Goal: Task Accomplishment & Management: Use online tool/utility

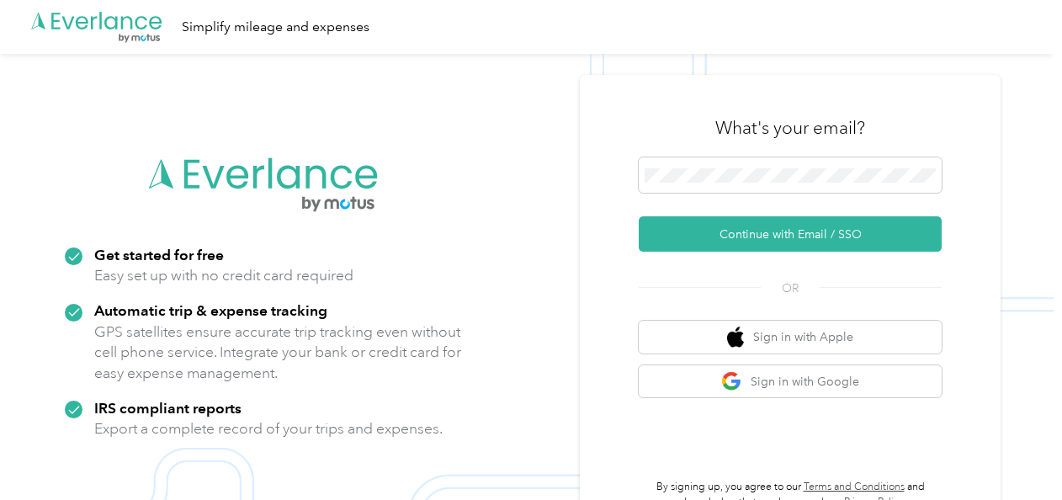
click at [814, 231] on button "Continue with Email / SSO" at bounding box center [790, 233] width 303 height 35
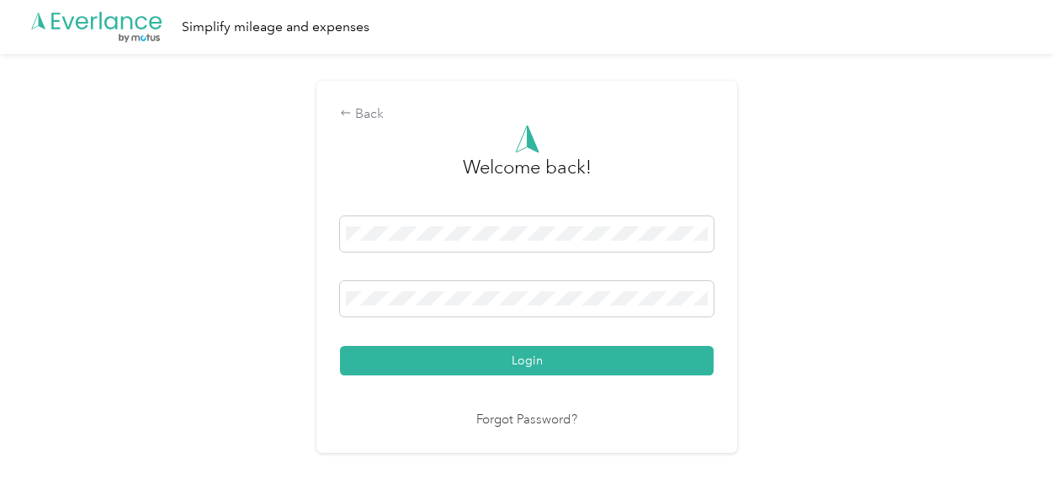
click at [495, 351] on button "Login" at bounding box center [527, 360] width 374 height 29
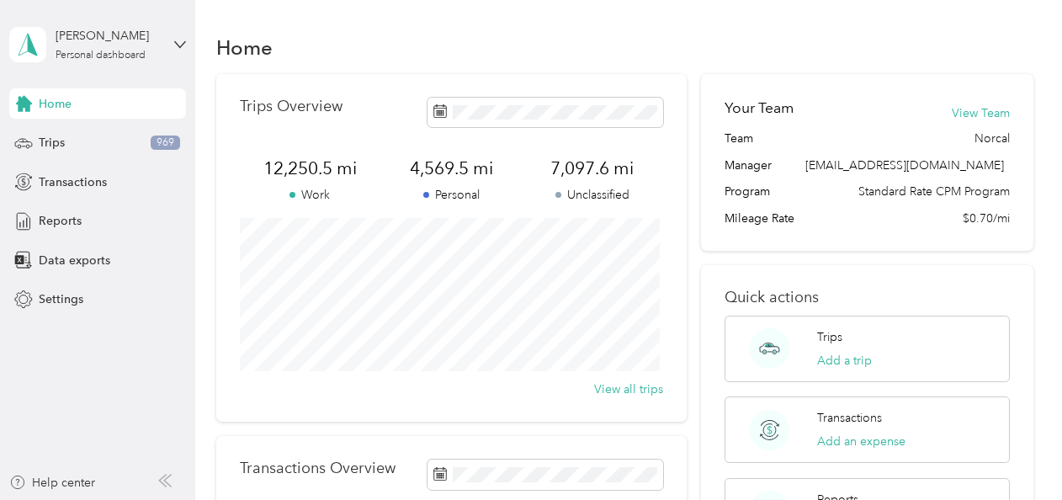
click at [50, 262] on span "Data exports" at bounding box center [75, 261] width 72 height 18
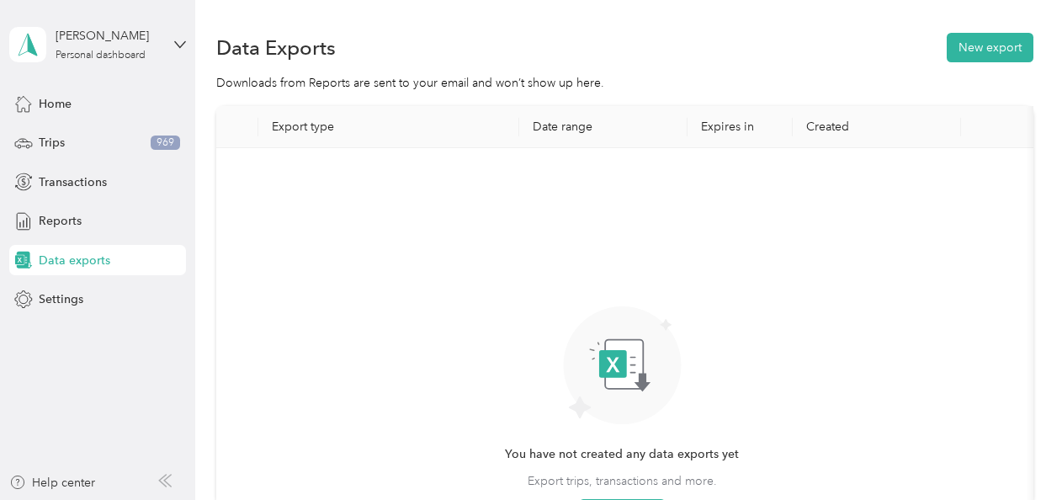
click at [996, 44] on button "New export" at bounding box center [990, 47] width 87 height 29
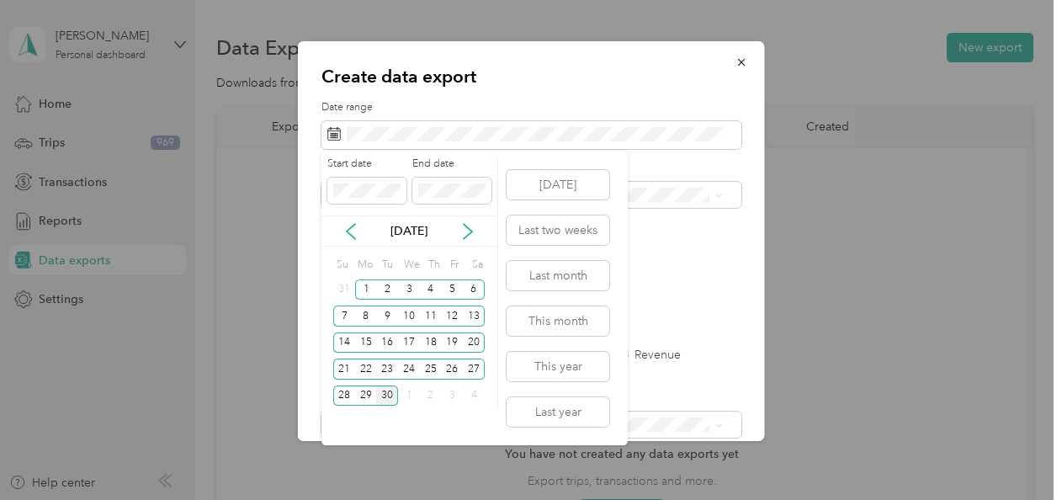
click at [360, 370] on div "22" at bounding box center [366, 369] width 22 height 21
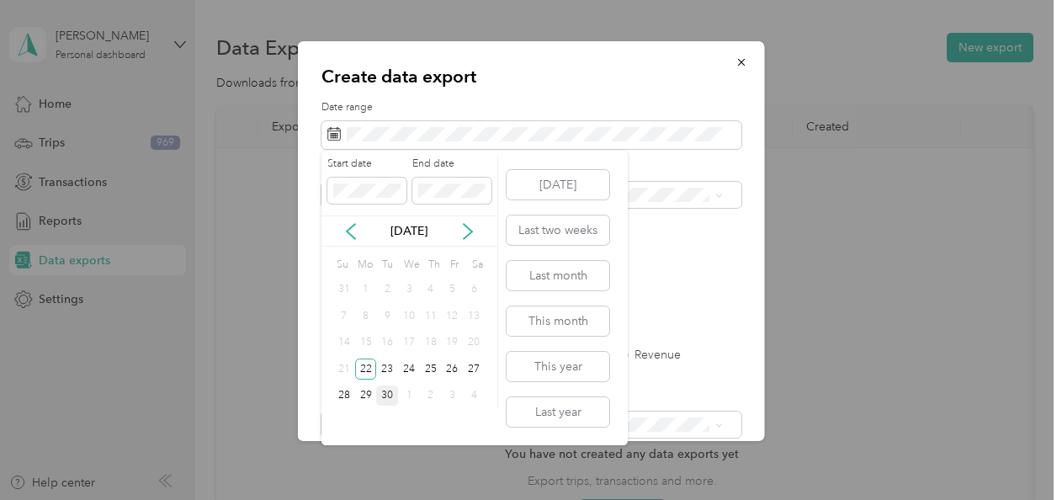
click at [447, 369] on div "26" at bounding box center [453, 369] width 22 height 21
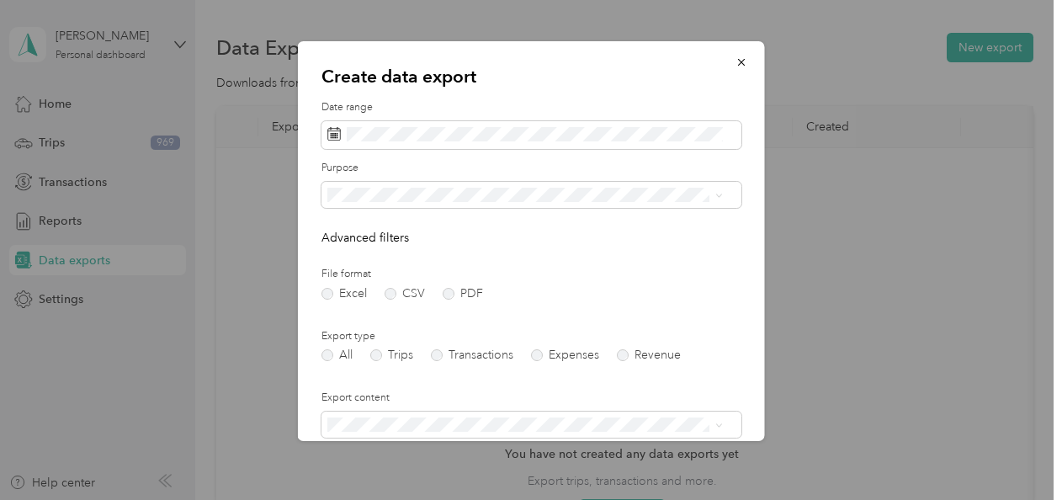
click at [444, 293] on label "PDF" at bounding box center [463, 294] width 40 height 12
click at [411, 256] on span "Enphase Energy" at bounding box center [376, 254] width 87 height 14
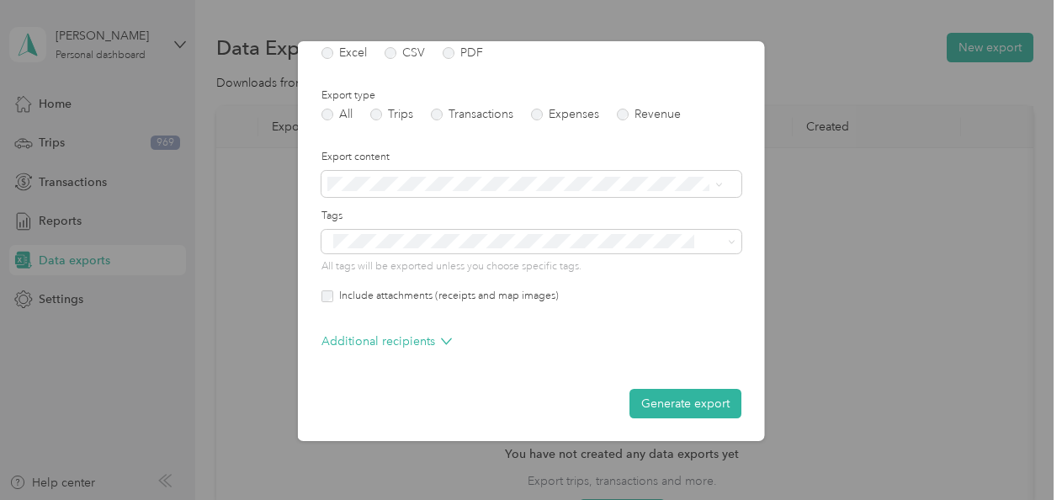
click at [682, 403] on button "Generate export" at bounding box center [685, 403] width 112 height 29
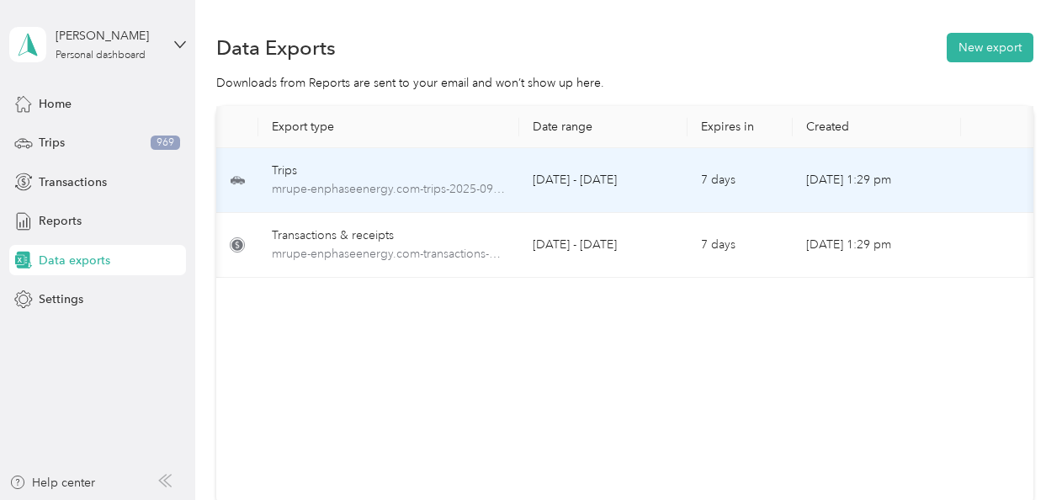
scroll to position [0, 101]
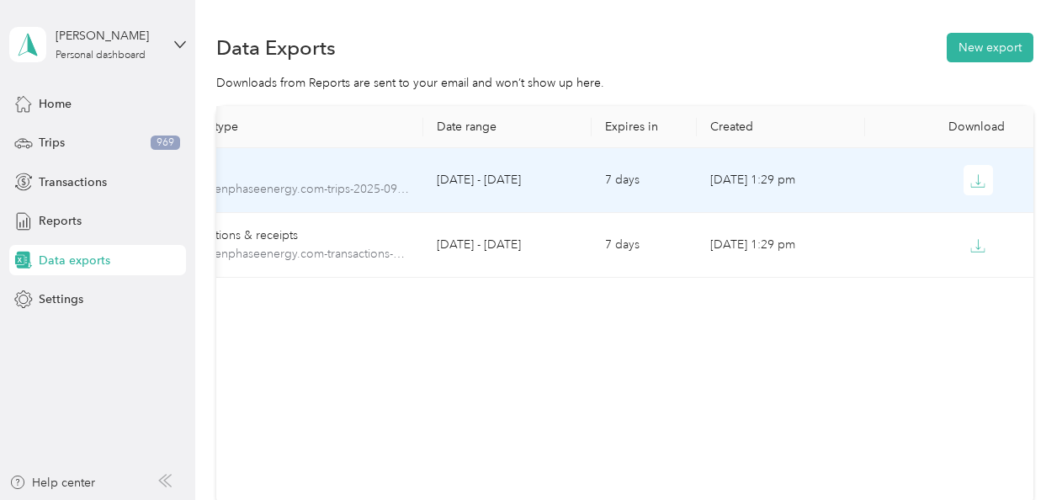
click at [983, 184] on button "button" at bounding box center [979, 180] width 30 height 30
